Goal: Transaction & Acquisition: Purchase product/service

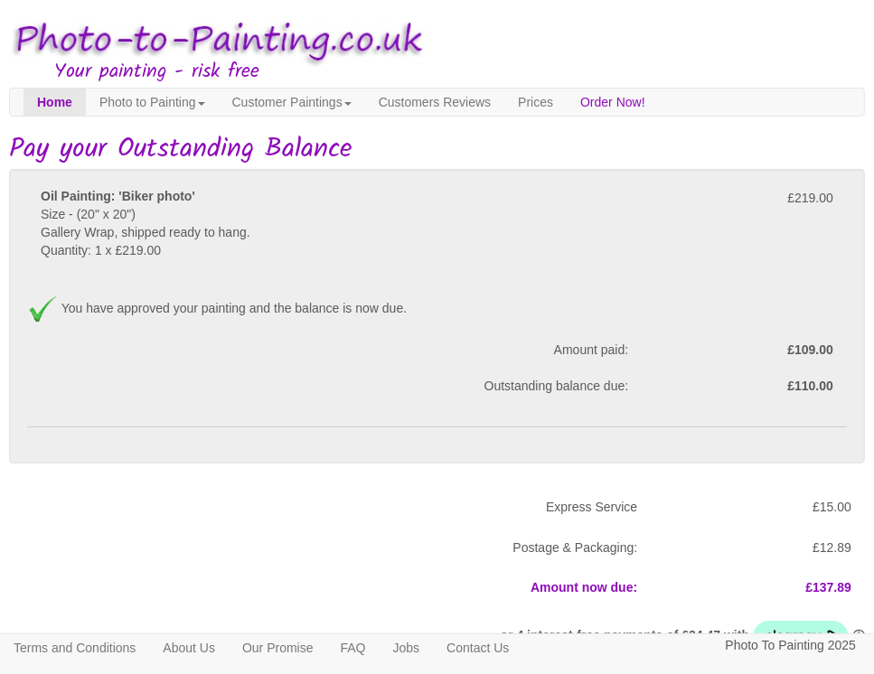
drag, startPoint x: 443, startPoint y: 7, endPoint x: 262, endPoint y: 211, distance: 272.1
click at [262, 211] on div "Oil Painting: 'Biker photo' Size - (20" x 20") Gallery Wrap, shipped ready to h…" at bounding box center [334, 232] width 615 height 90
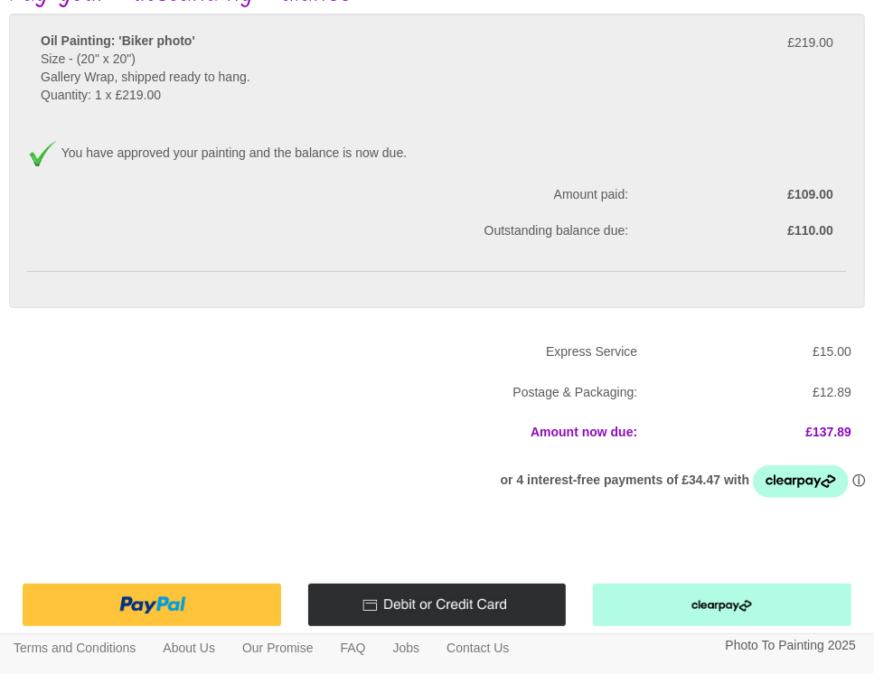
scroll to position [262, 0]
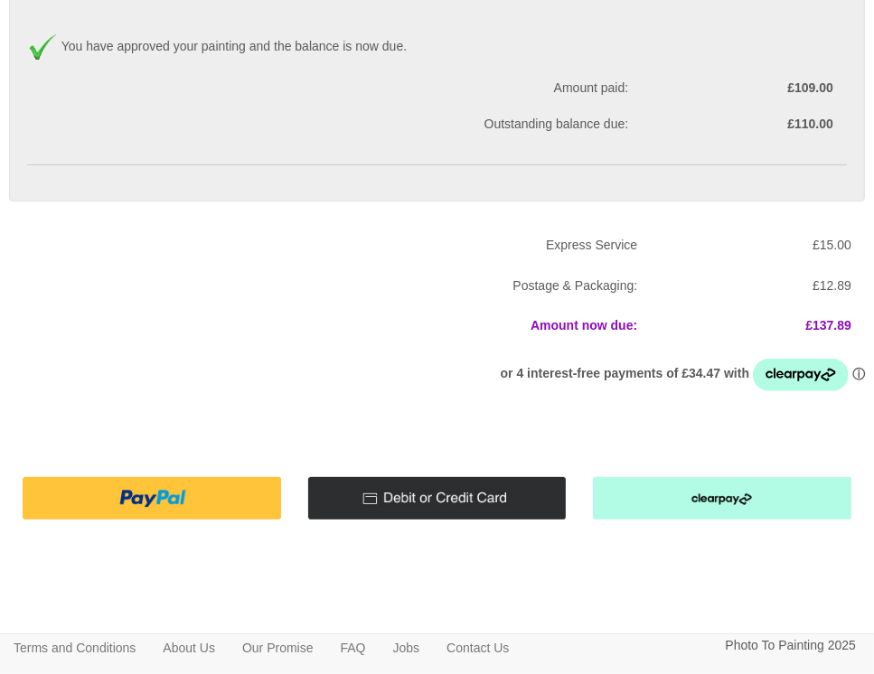
click at [425, 420] on img at bounding box center [437, 498] width 258 height 42
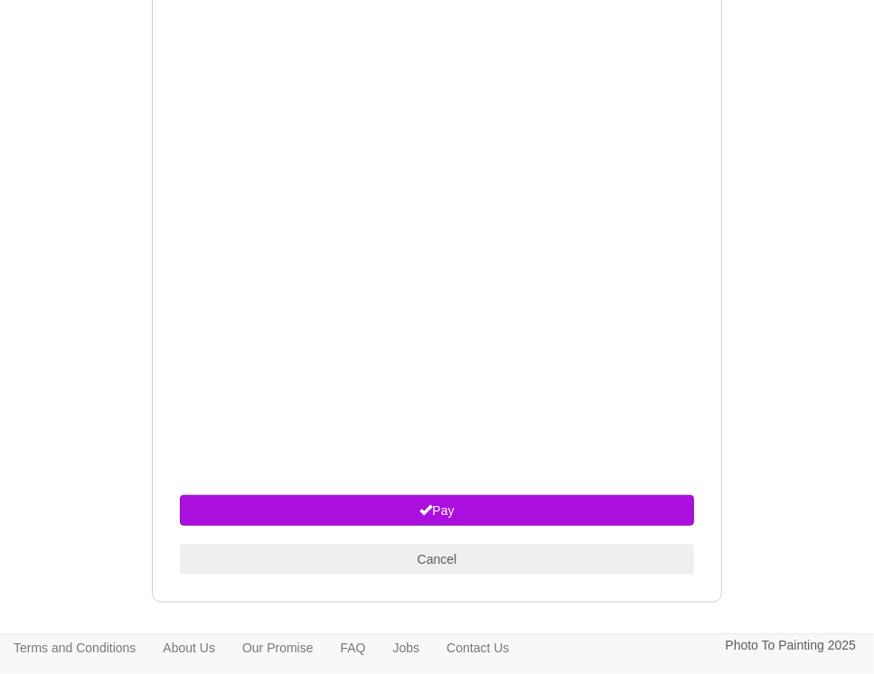
scroll to position [879, 0]
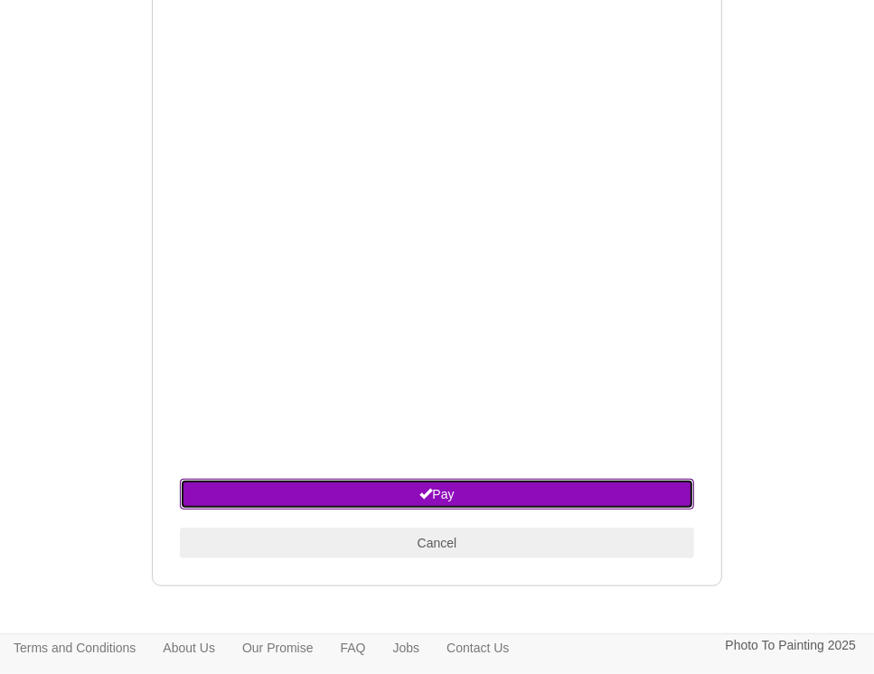
click at [448, 420] on button "Pay" at bounding box center [437, 494] width 514 height 31
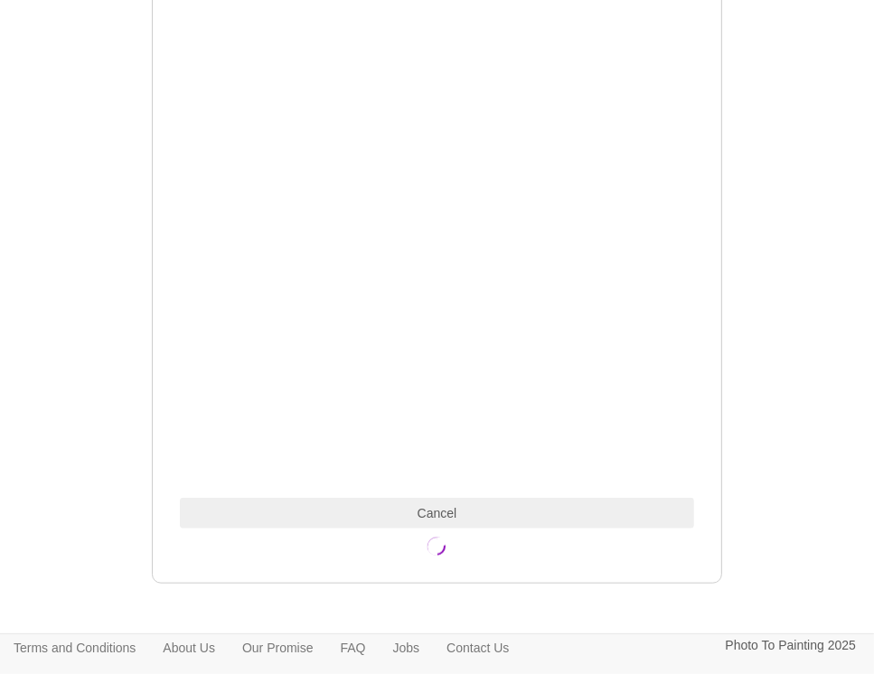
scroll to position [859, 0]
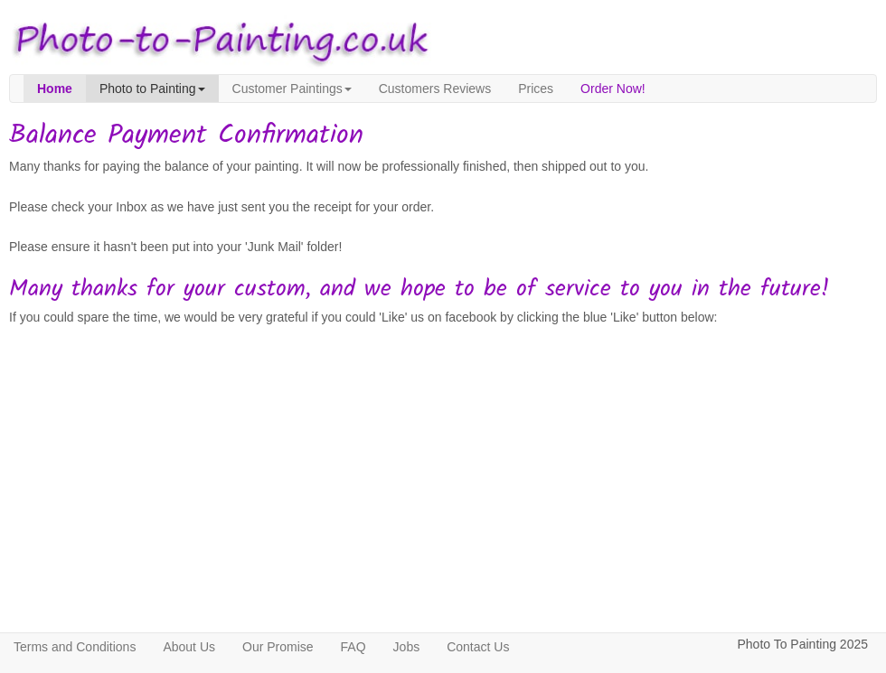
click at [136, 89] on link "Photo to Painting" at bounding box center [152, 88] width 133 height 27
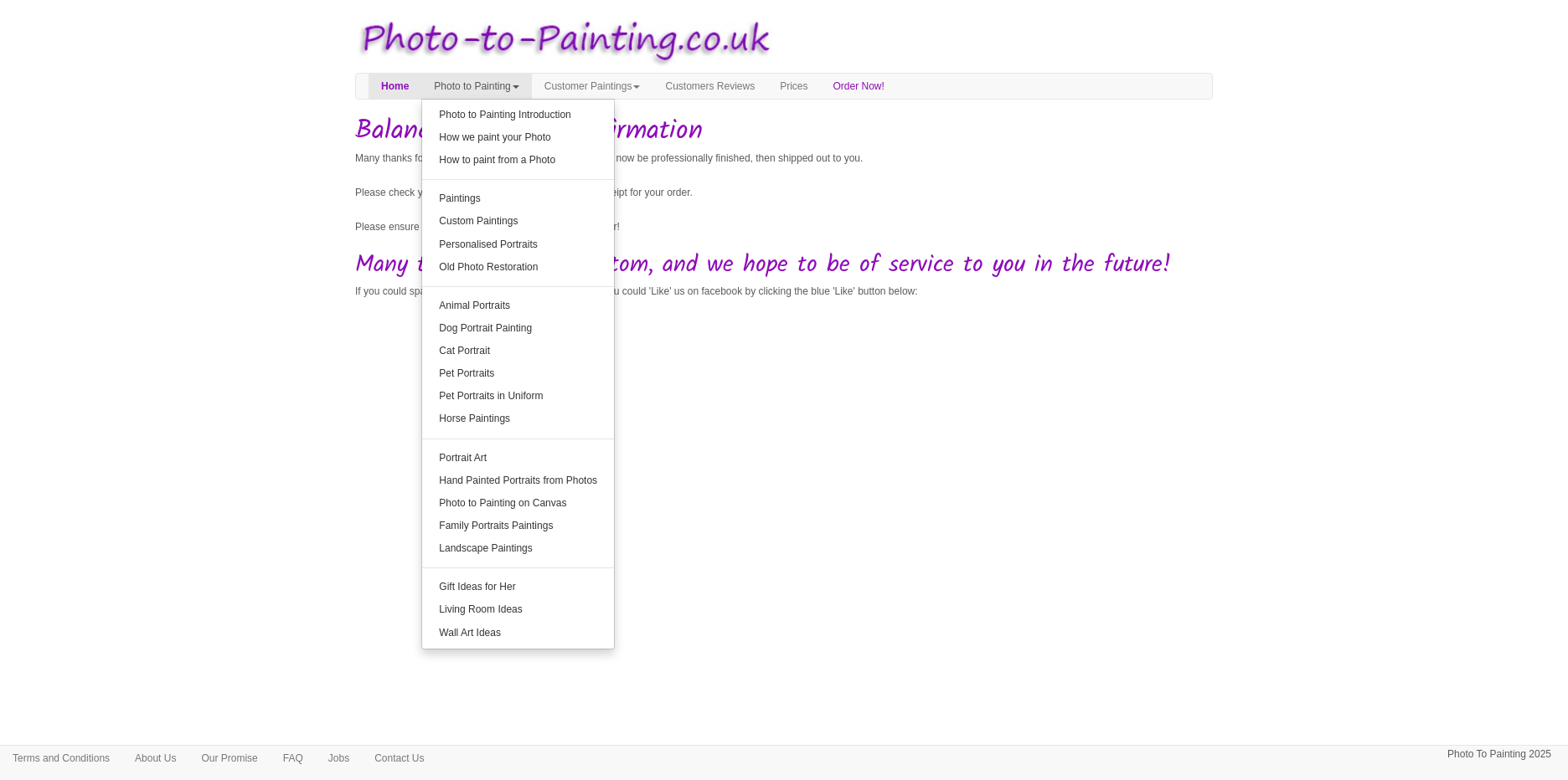
click at [822, 268] on body "Your painting - risk free Toggle navigation Menu Home Photo to Painting Photo t…" at bounding box center [784, 202] width 1568 height 387
